Goal: Navigation & Orientation: Find specific page/section

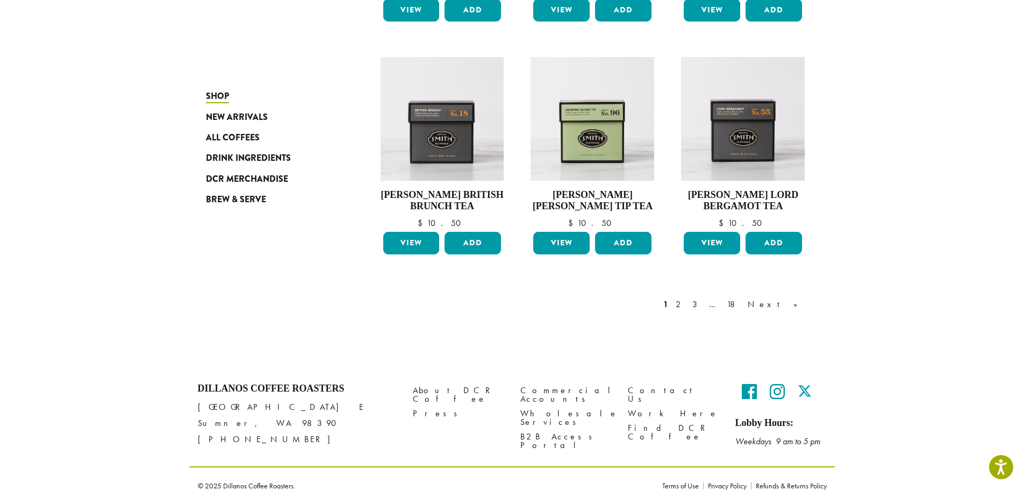
scroll to position [843, 0]
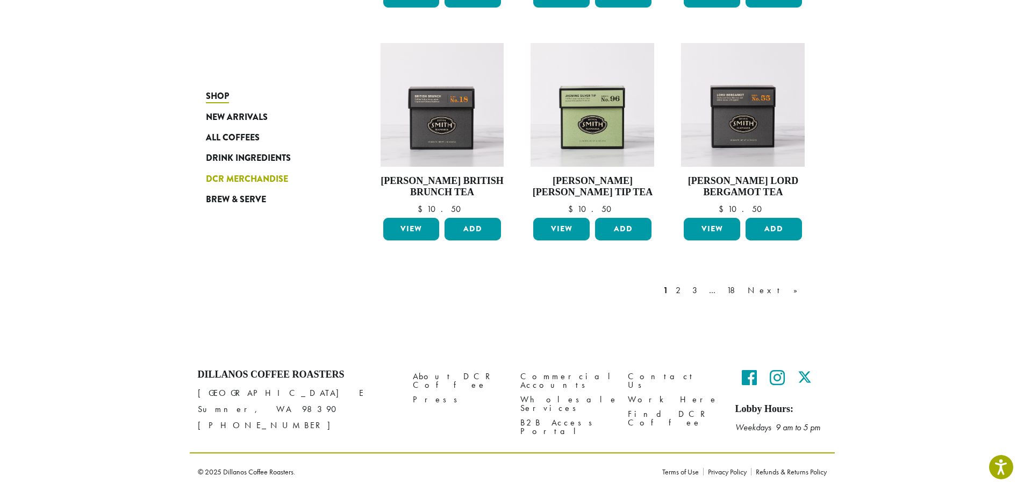
click at [249, 176] on span "DCR Merchandise" at bounding box center [247, 179] width 82 height 13
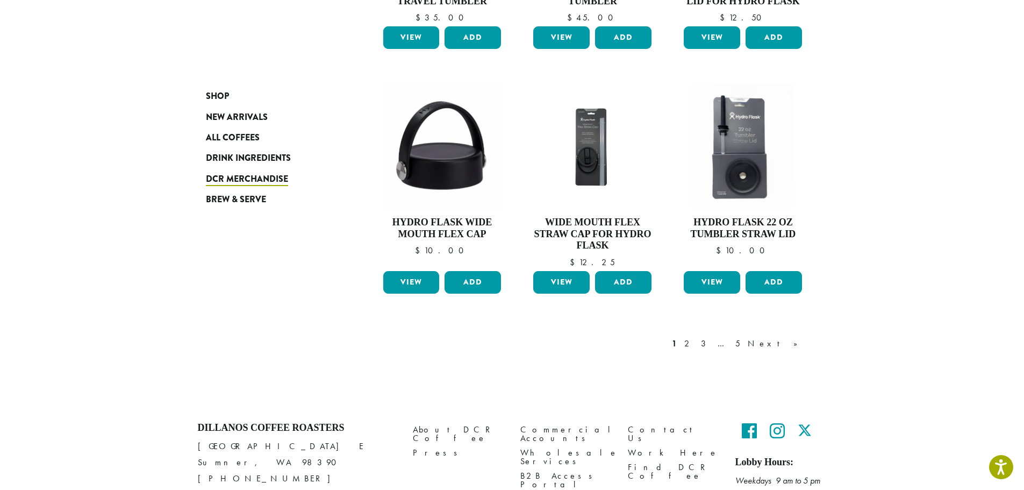
scroll to position [899, 0]
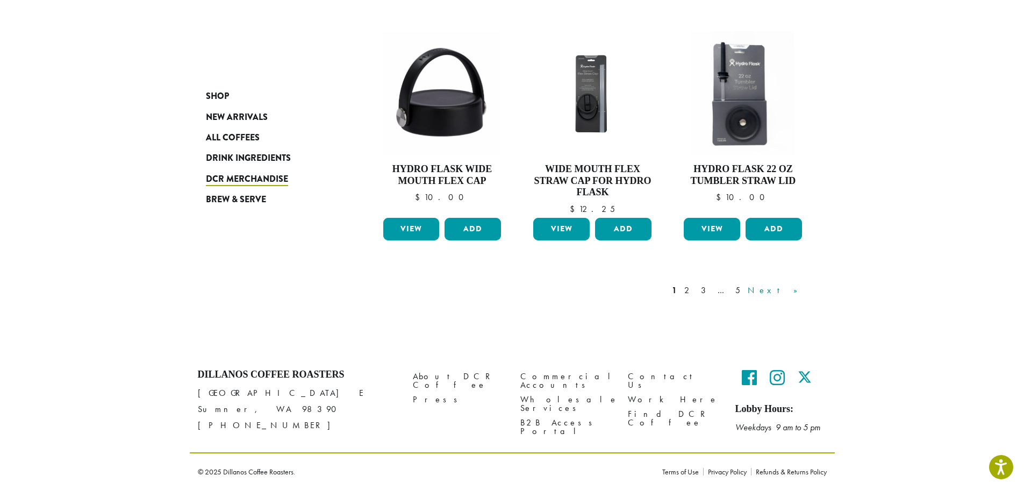
click at [789, 293] on link "Next »" at bounding box center [777, 290] width 62 height 13
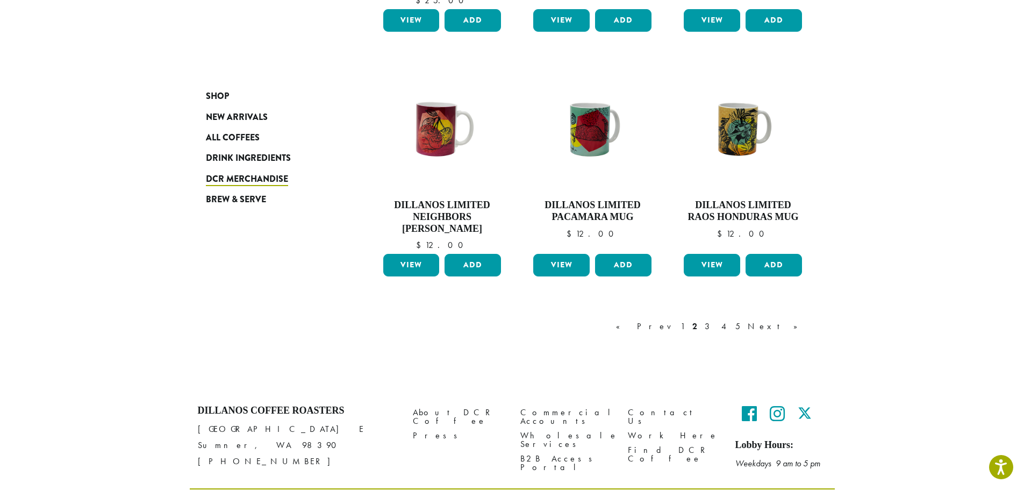
scroll to position [866, 0]
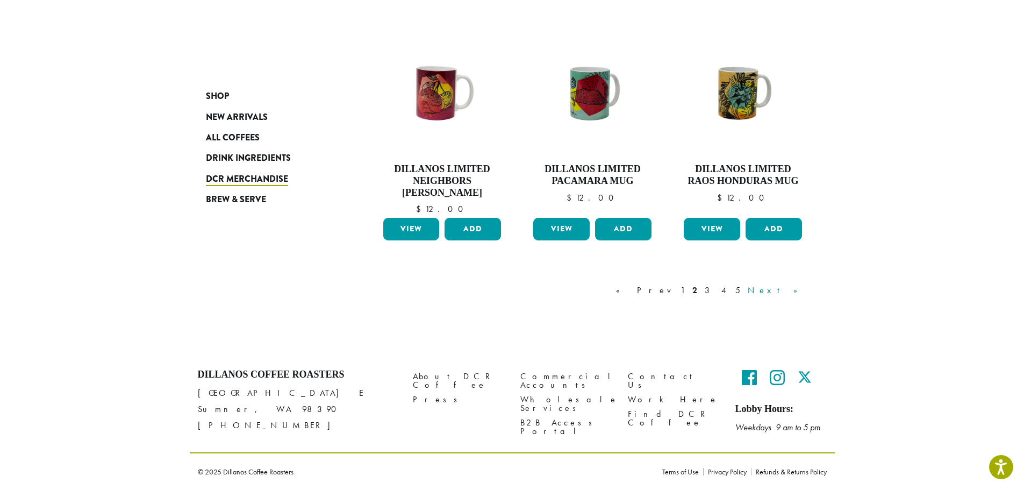
click at [787, 292] on link "Next »" at bounding box center [777, 290] width 62 height 13
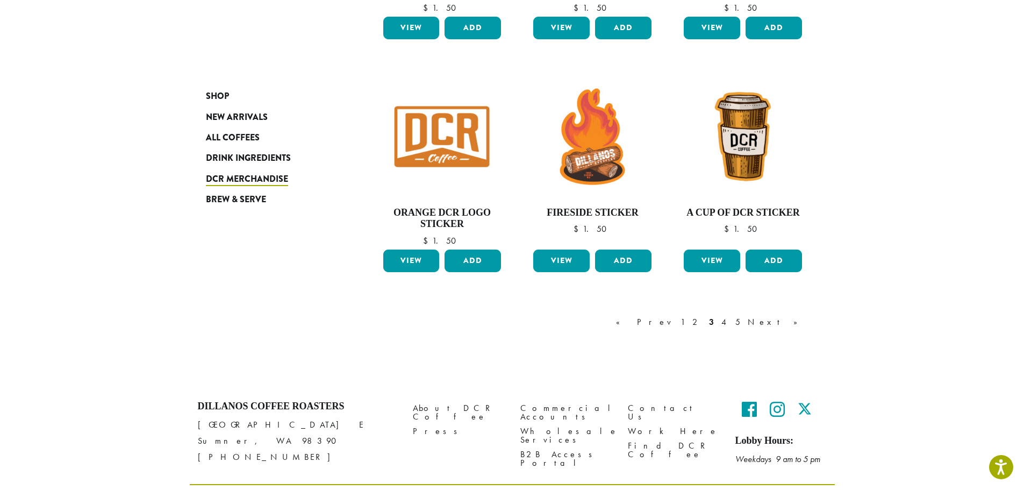
scroll to position [819, 0]
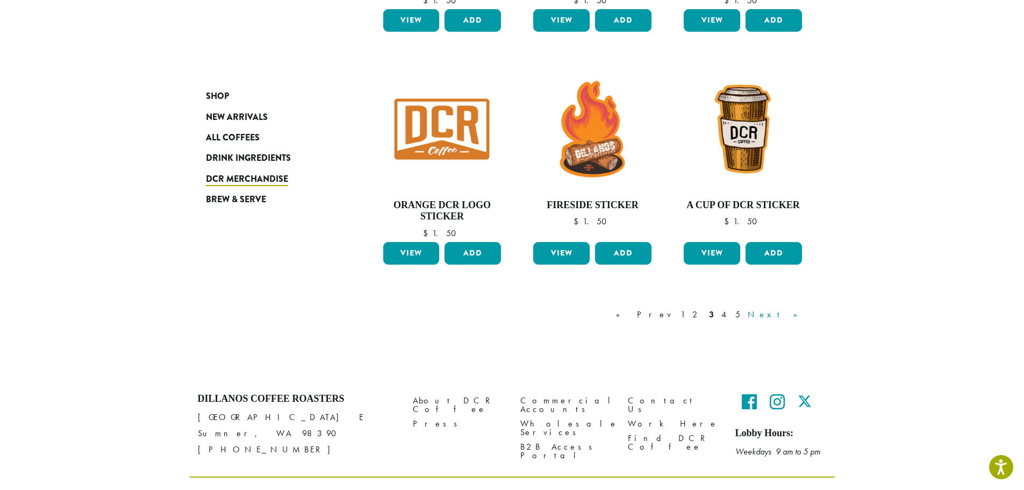
click at [798, 315] on link "Next »" at bounding box center [777, 314] width 62 height 13
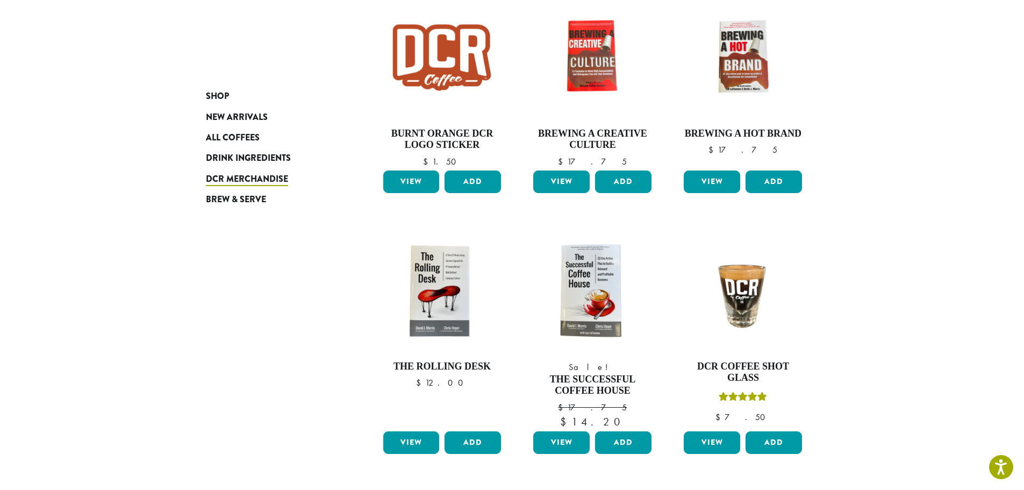
scroll to position [871, 0]
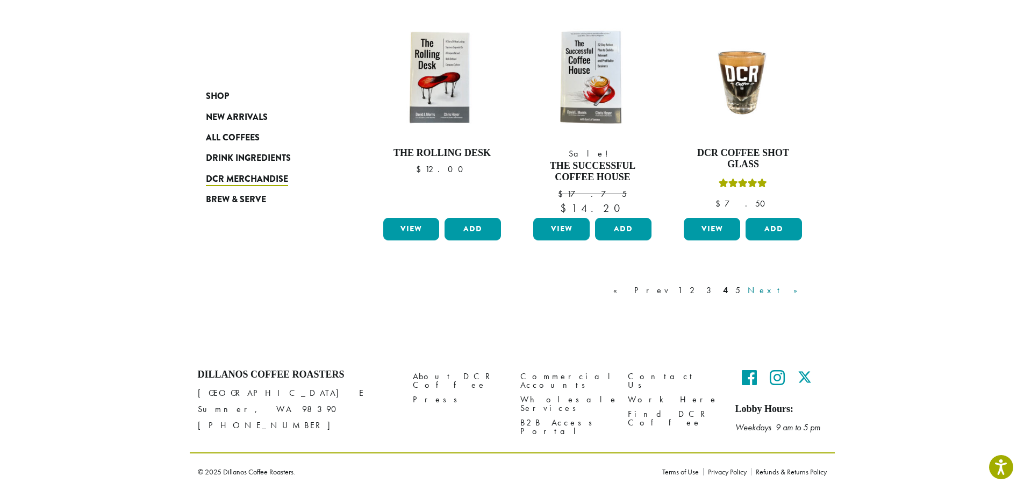
click at [795, 291] on link "Next »" at bounding box center [777, 290] width 62 height 13
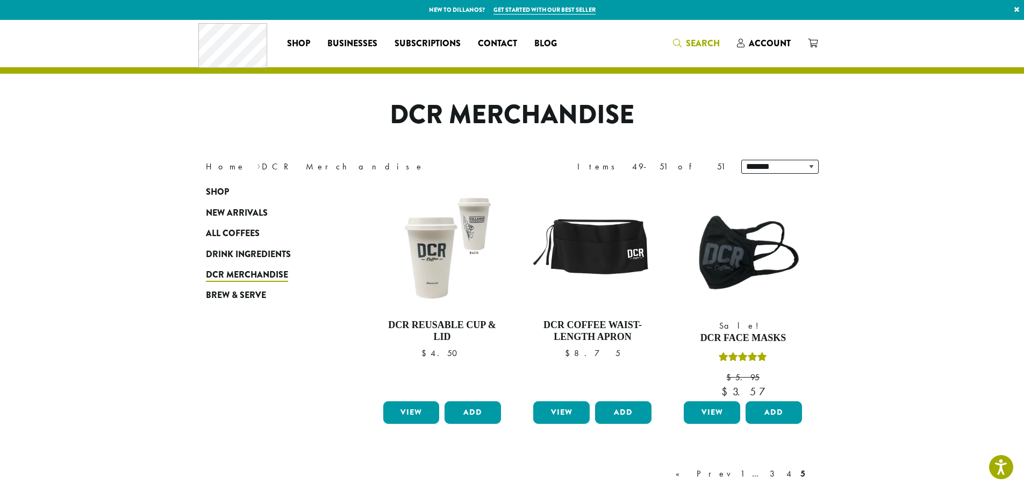
click at [711, 36] on link "Search" at bounding box center [697, 43] width 64 height 18
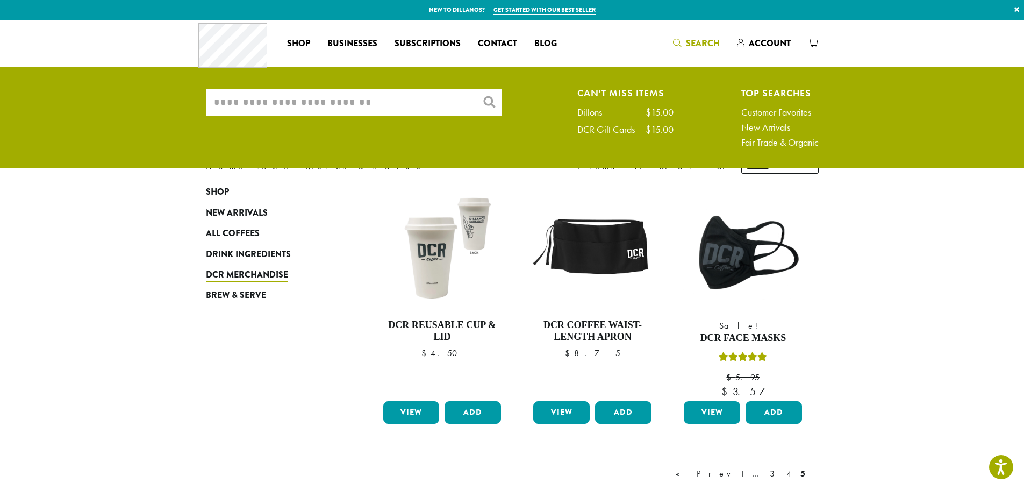
click at [367, 95] on input "What are you searching for?" at bounding box center [354, 102] width 296 height 27
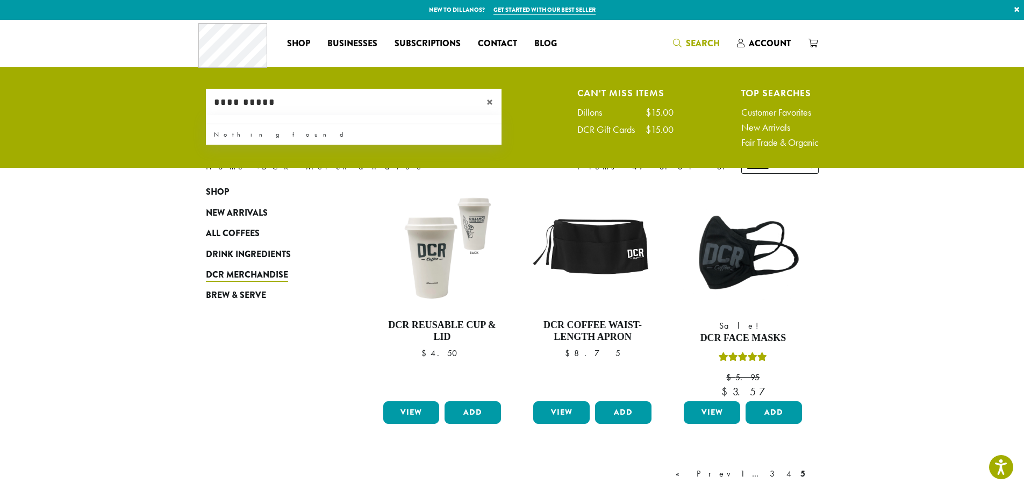
click at [238, 103] on input "**********" at bounding box center [354, 102] width 296 height 27
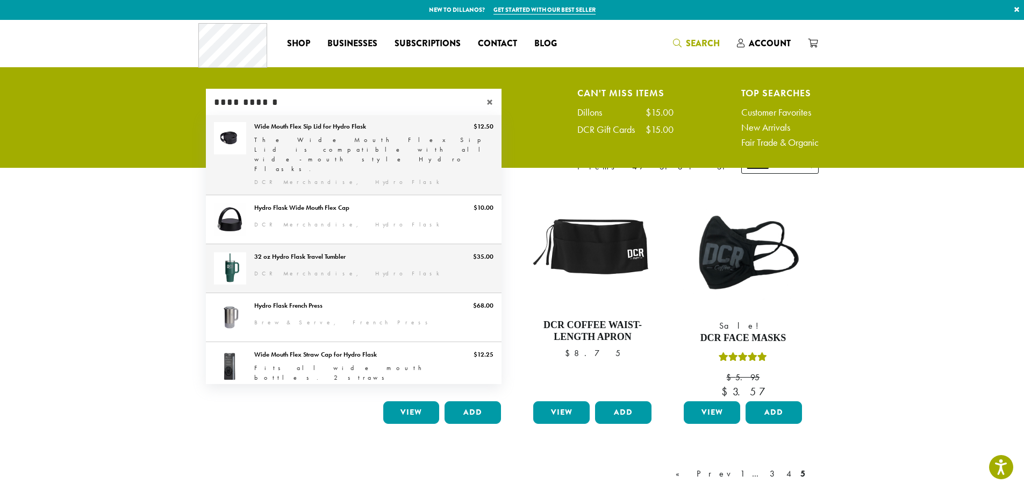
scroll to position [118, 0]
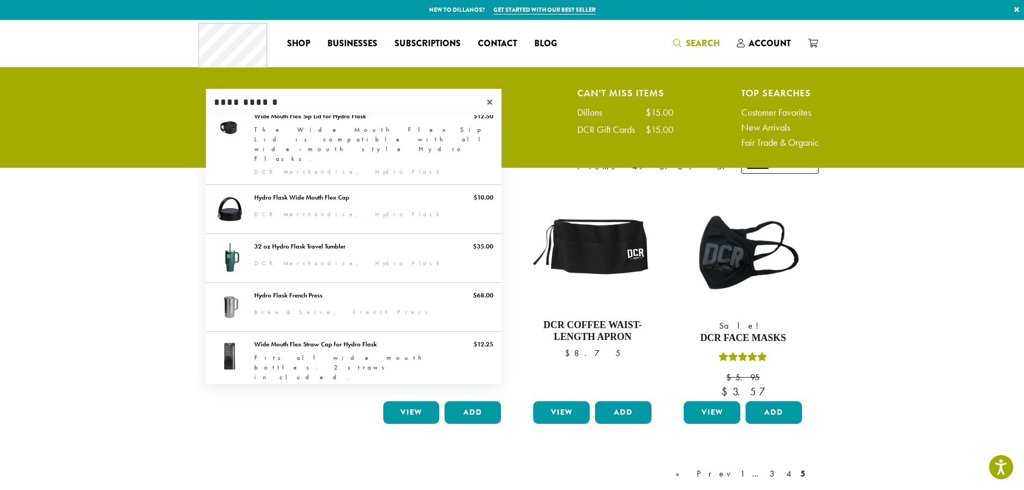
type input "**********"
click at [493, 101] on span "×" at bounding box center [494, 102] width 15 height 13
